Goal: Browse casually

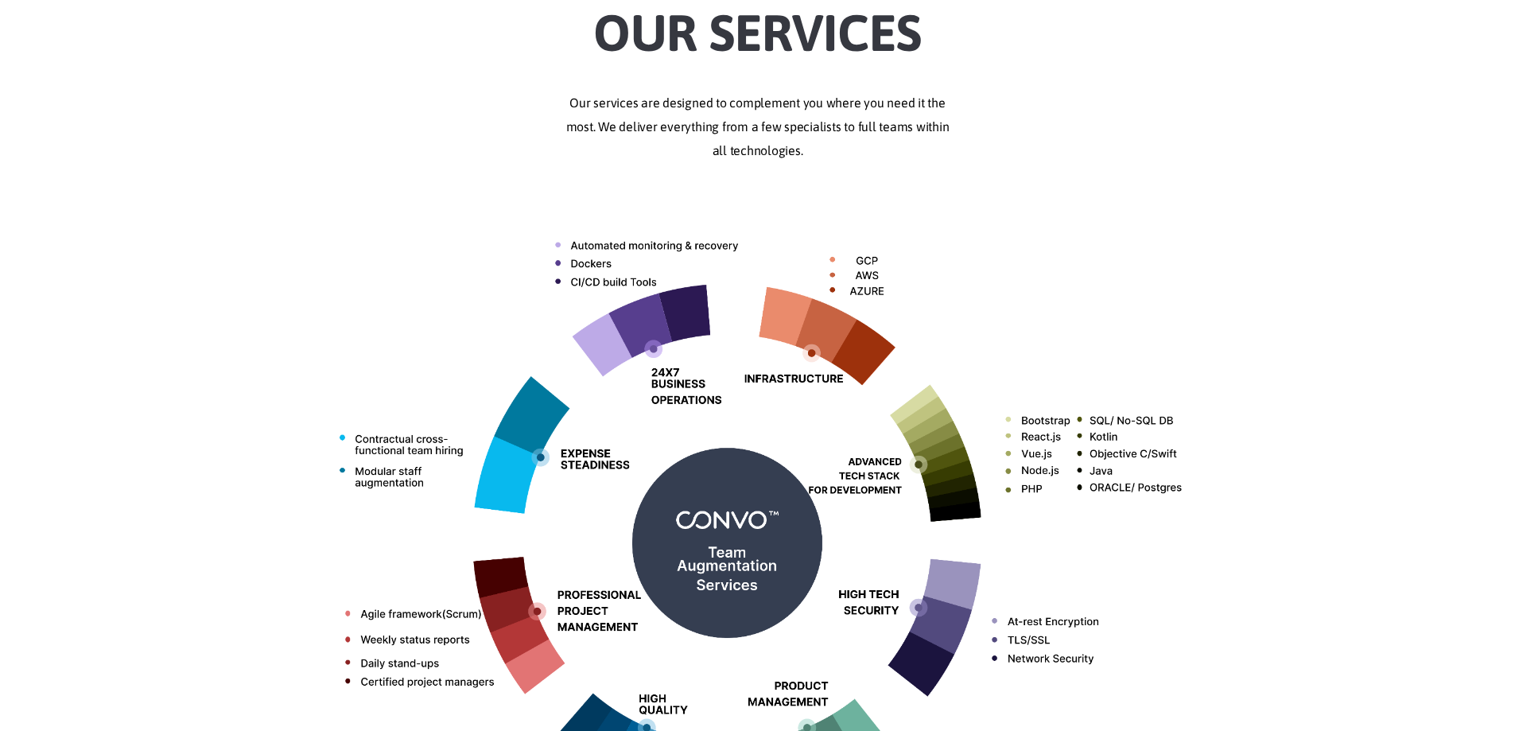
scroll to position [477, 0]
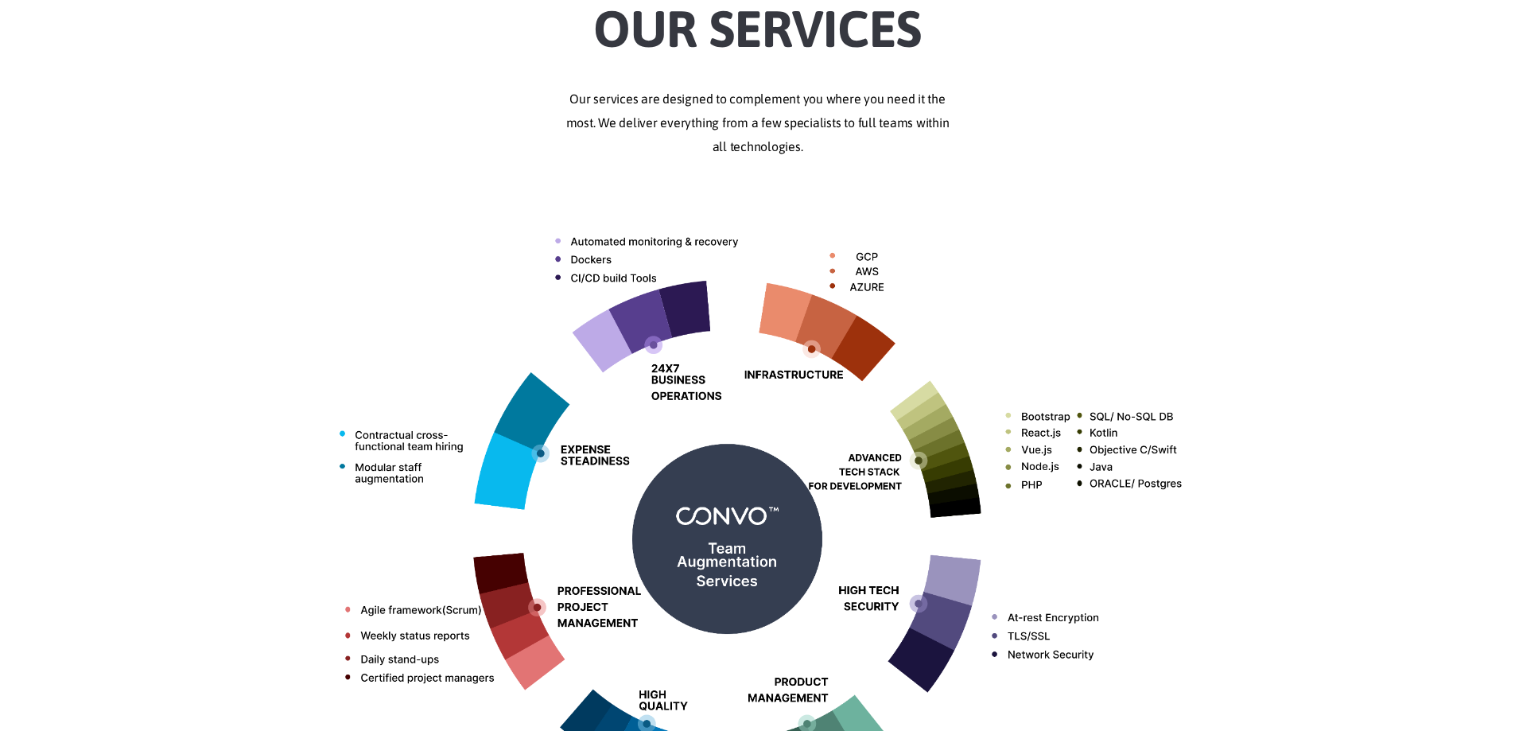
drag, startPoint x: 687, startPoint y: 98, endPoint x: 872, endPoint y: 106, distance: 184.7
click at [833, 93] on p "Our services are designed to complement you where you need it the most. We deli…" at bounding box center [758, 123] width 883 height 72
drag, startPoint x: 585, startPoint y: 113, endPoint x: 804, endPoint y: 113, distance: 218.7
click at [804, 113] on p "Our services are designed to complement you where you need it the most. We deli…" at bounding box center [758, 123] width 883 height 72
click at [876, 142] on p "Our services are designed to complement you where you need it the most. We deli…" at bounding box center [758, 123] width 883 height 72
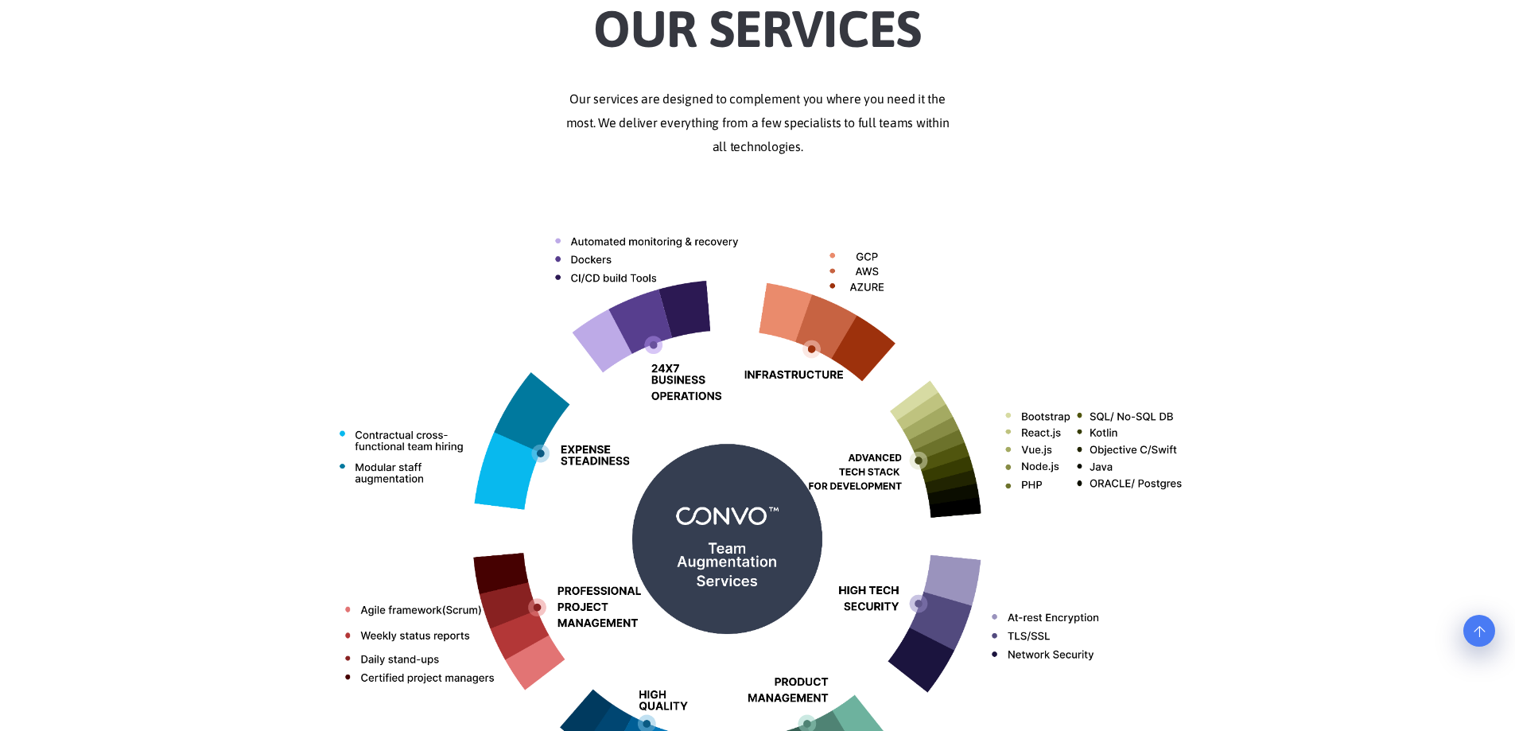
drag, startPoint x: 862, startPoint y: 113, endPoint x: 990, endPoint y: 136, distance: 130.1
click at [989, 113] on p "Our services are designed to complement you where you need it the most. We deli…" at bounding box center [758, 123] width 883 height 72
click at [993, 162] on div "Our Services Our services are designed to complement you where you need it the …" at bounding box center [758, 428] width 907 height 907
drag, startPoint x: 690, startPoint y: 141, endPoint x: 545, endPoint y: 145, distance: 145.6
click at [565, 141] on div "Our Services Our services are designed to complement you where you need it the …" at bounding box center [758, 428] width 907 height 907
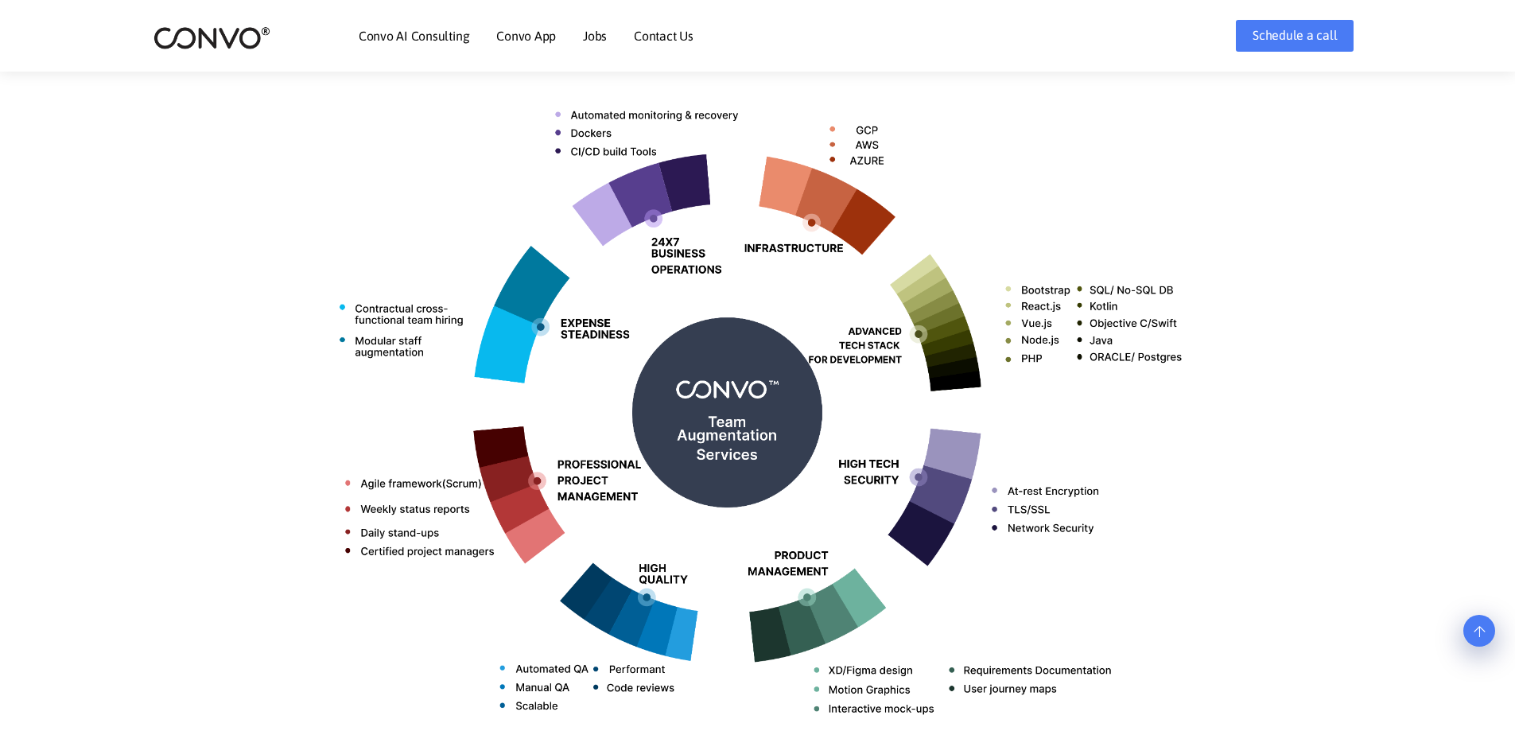
scroll to position [795, 0]
